Goal: Task Accomplishment & Management: Manage account settings

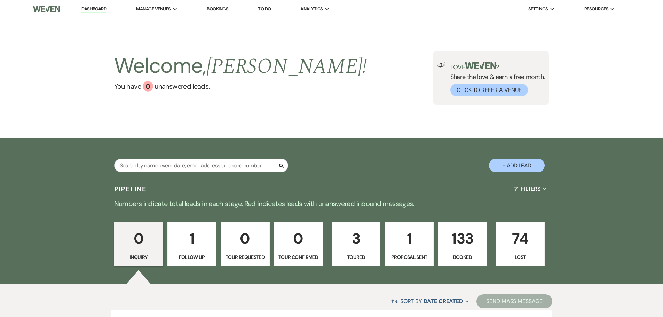
click at [220, 5] on li "Bookings" at bounding box center [217, 9] width 29 height 14
click at [220, 6] on link "Bookings" at bounding box center [218, 9] width 22 height 6
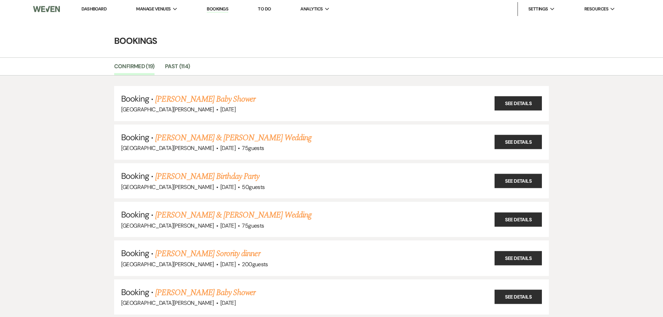
click at [223, 99] on link "[PERSON_NAME] Baby Shower" at bounding box center [205, 99] width 100 height 13
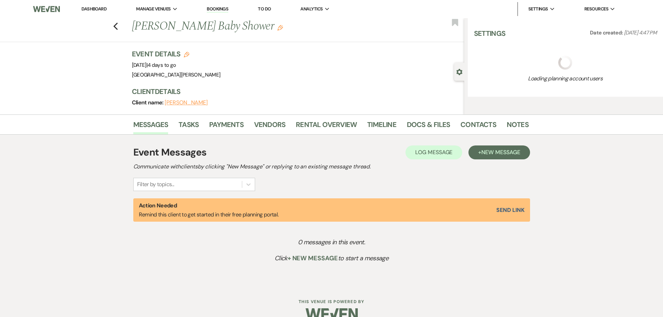
select select "3"
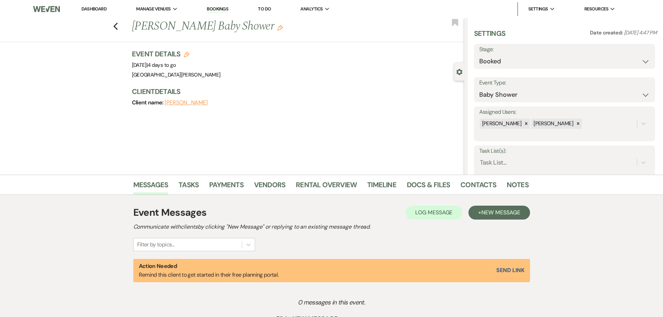
select select "8"
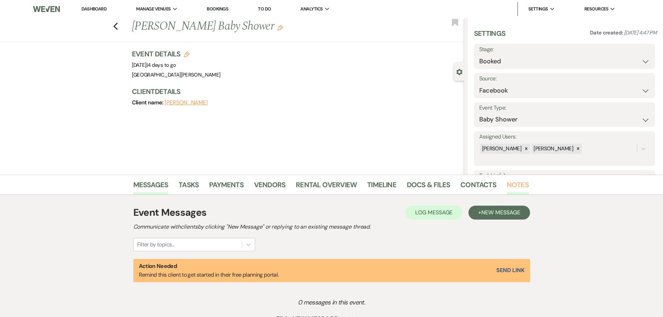
click at [515, 187] on link "Notes" at bounding box center [518, 186] width 22 height 15
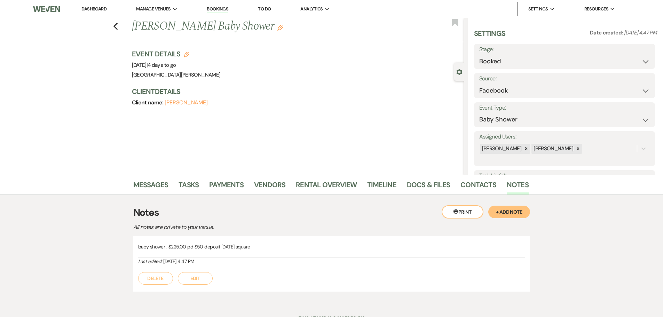
click at [196, 100] on button "[PERSON_NAME]" at bounding box center [186, 103] width 43 height 6
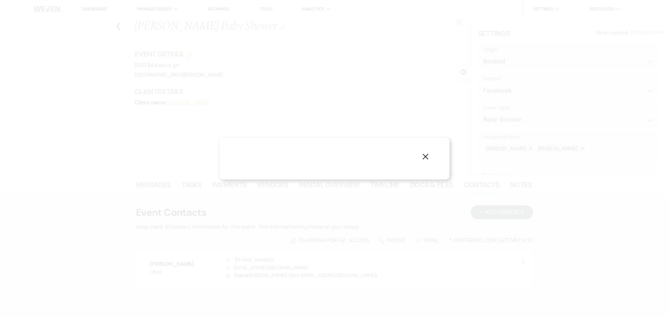
select select "1"
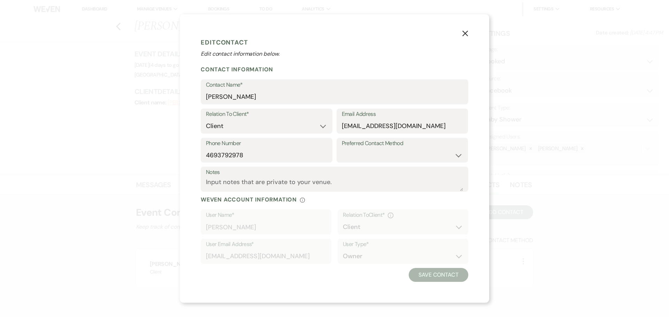
click at [466, 33] on use "button" at bounding box center [465, 33] width 6 height 6
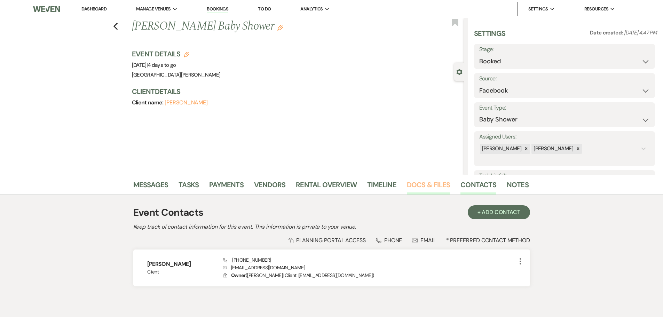
click at [418, 191] on link "Docs & Files" at bounding box center [428, 186] width 43 height 15
